Goal: Find specific page/section: Find specific page/section

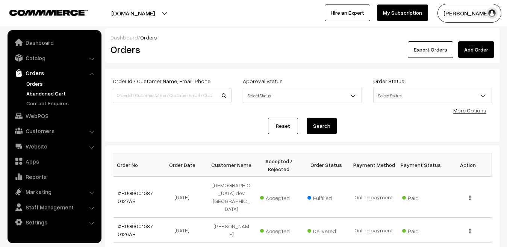
click at [48, 94] on link "Abandoned Cart" at bounding box center [61, 93] width 74 height 8
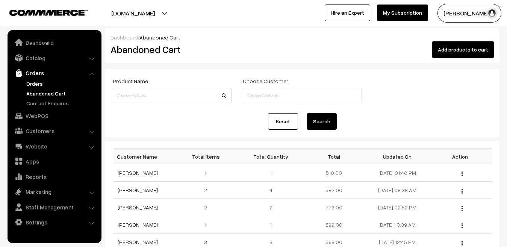
click at [38, 83] on link "Orders" at bounding box center [61, 84] width 74 height 8
